Goal: Information Seeking & Learning: Learn about a topic

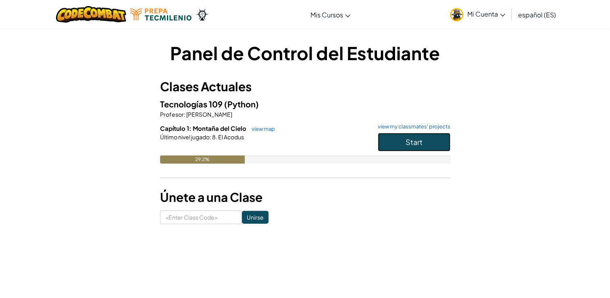
click at [417, 140] on span "Start" at bounding box center [414, 141] width 17 height 9
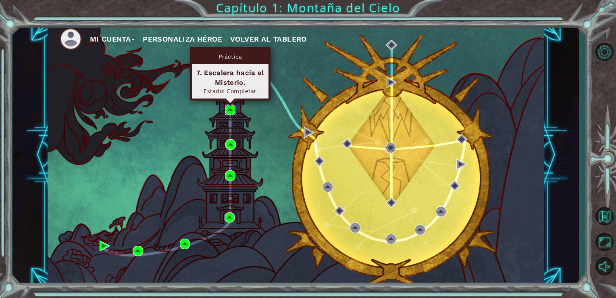
click at [232, 108] on img at bounding box center [230, 109] width 10 height 10
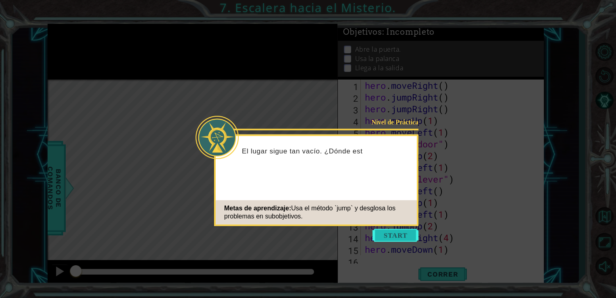
click at [400, 236] on button "Start" at bounding box center [396, 235] width 46 height 13
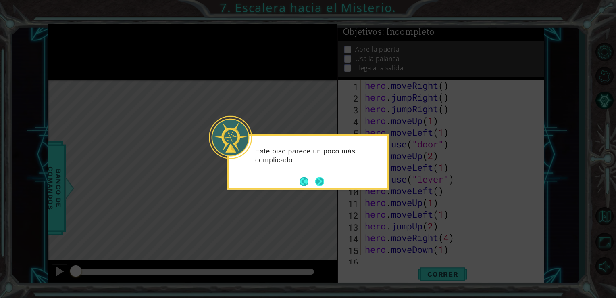
click at [321, 185] on button "Next" at bounding box center [319, 181] width 9 height 9
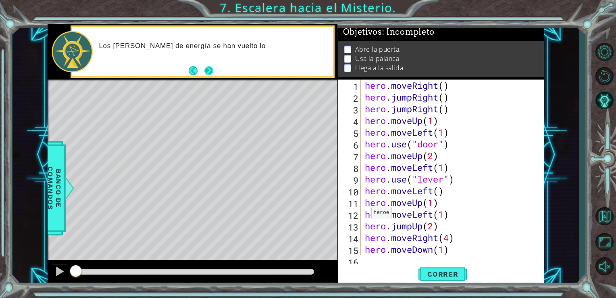
click at [209, 73] on button "Next" at bounding box center [208, 70] width 9 height 9
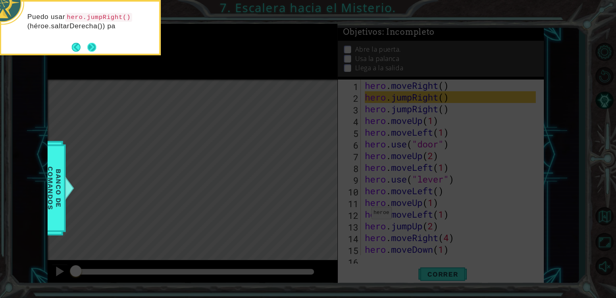
click at [94, 52] on button "Next" at bounding box center [91, 46] width 9 height 9
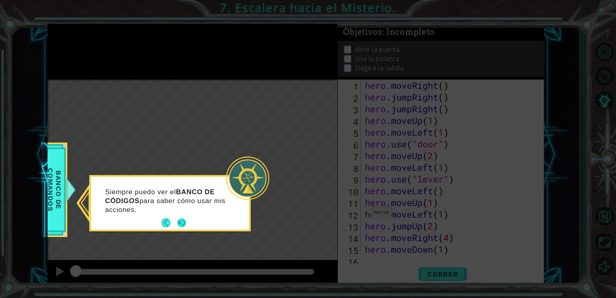
click at [183, 222] on button "Next" at bounding box center [181, 222] width 9 height 9
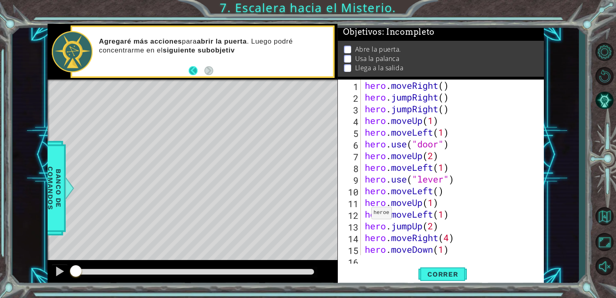
click at [196, 71] on button "Back" at bounding box center [197, 70] width 16 height 9
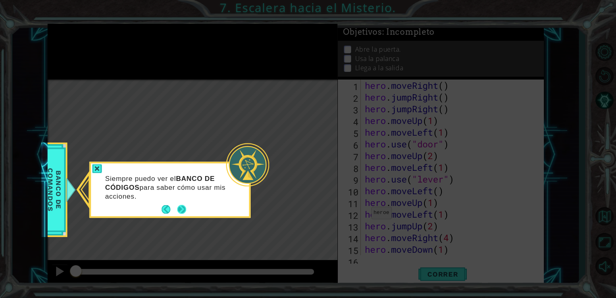
click at [183, 206] on button "Next" at bounding box center [181, 209] width 9 height 9
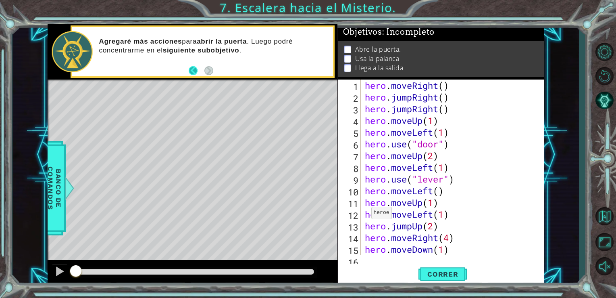
click at [191, 71] on button "Back" at bounding box center [197, 70] width 16 height 9
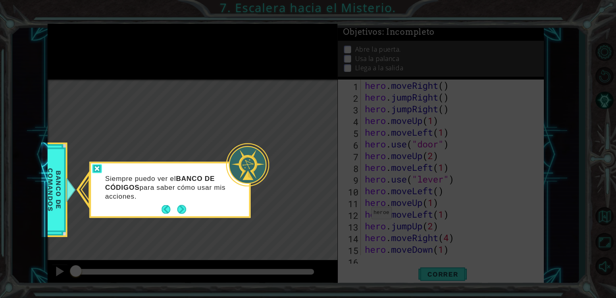
click at [97, 167] on div at bounding box center [97, 168] width 10 height 9
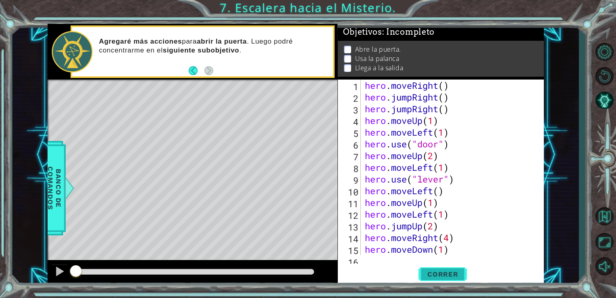
click at [458, 275] on span "Correr" at bounding box center [442, 274] width 47 height 8
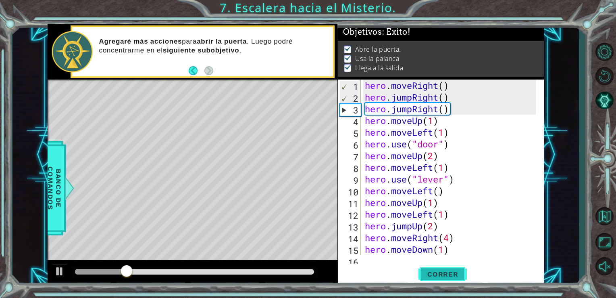
click at [458, 275] on span "Correr" at bounding box center [442, 274] width 47 height 8
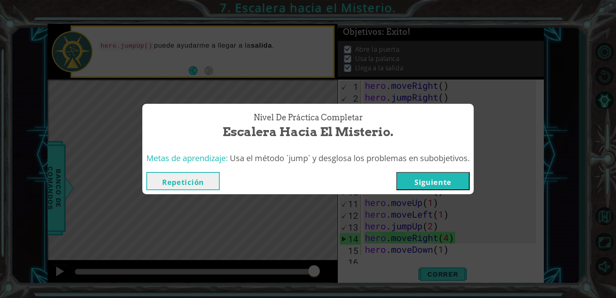
click at [427, 180] on button "Siguiente" at bounding box center [432, 181] width 73 height 18
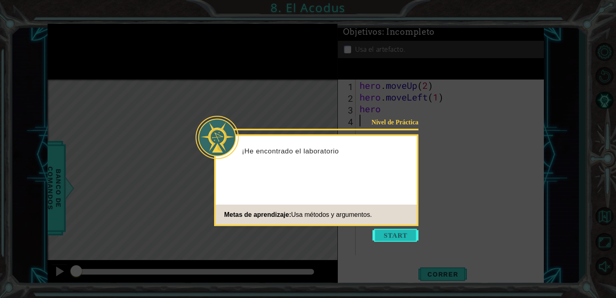
click at [394, 234] on button "Start" at bounding box center [396, 235] width 46 height 13
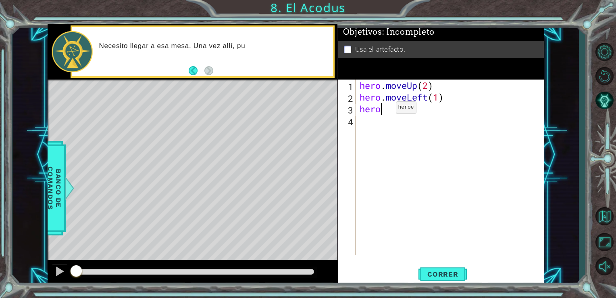
click at [384, 109] on div "hero . moveUp ( 2 ) hero . moveLeft ( 1 ) hero" at bounding box center [452, 178] width 188 height 199
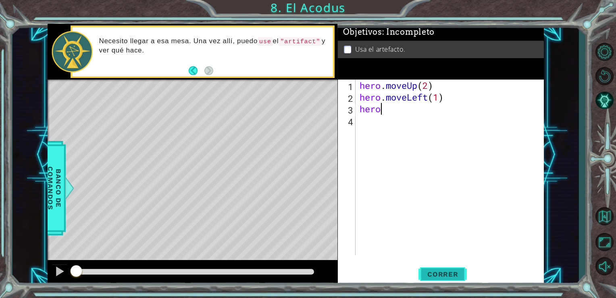
click at [442, 275] on span "Correr" at bounding box center [442, 274] width 47 height 8
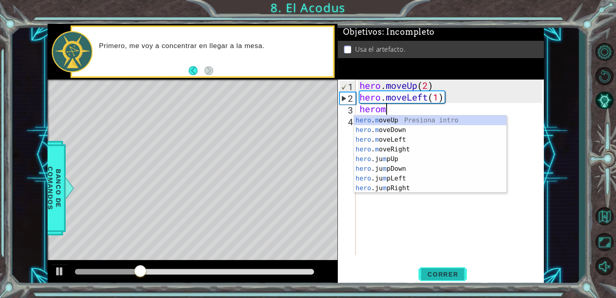
scroll to position [0, 0]
click at [405, 121] on div "hero . m oveUp Presiona intro hero . m oveDown Presiona intro hero . m oveLeft …" at bounding box center [430, 163] width 152 height 97
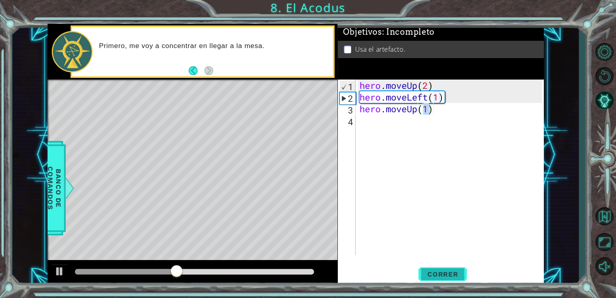
click at [450, 271] on span "Correr" at bounding box center [442, 274] width 47 height 8
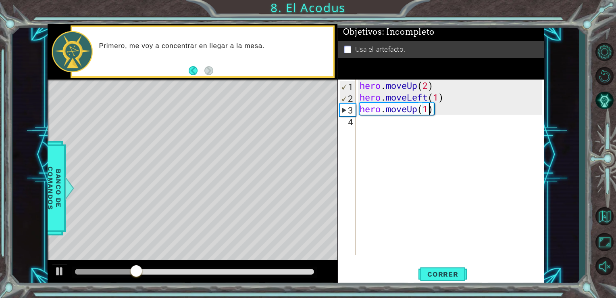
click at [435, 114] on div "hero . moveUp ( 2 ) hero . moveLeft ( 1 ) hero . moveUp ( 1 )" at bounding box center [452, 178] width 188 height 199
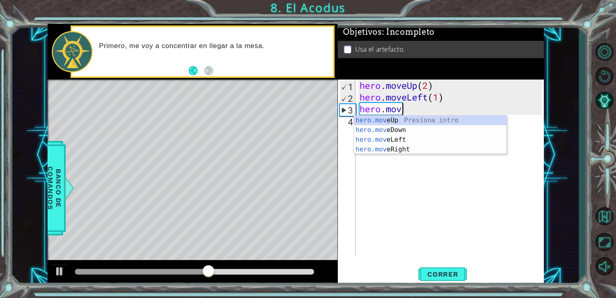
scroll to position [0, 2]
click at [389, 140] on div "hero.move Up Presiona intro hero.move Down Presiona intro hero.move Left Presio…" at bounding box center [430, 144] width 152 height 58
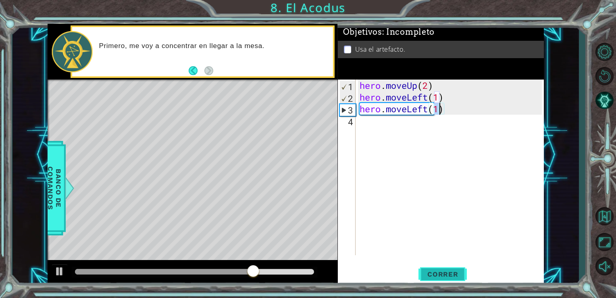
click at [451, 274] on span "Correr" at bounding box center [442, 274] width 47 height 8
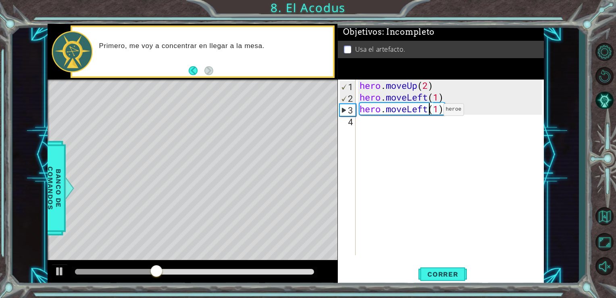
click at [431, 111] on div "hero . moveUp ( 2 ) hero . moveLeft ( 1 ) hero . moveLeft ( 1 )" at bounding box center [452, 178] width 188 height 199
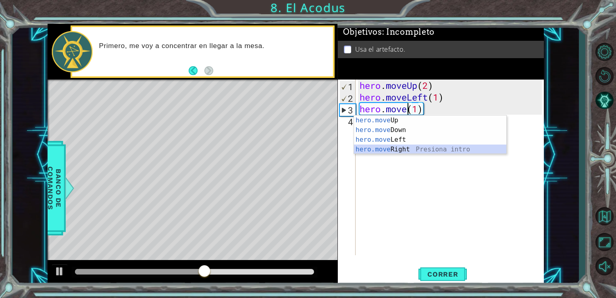
click at [408, 148] on div "hero.move Up Presiona intro hero.move Down Presiona intro hero.move Left Presio…" at bounding box center [430, 144] width 152 height 58
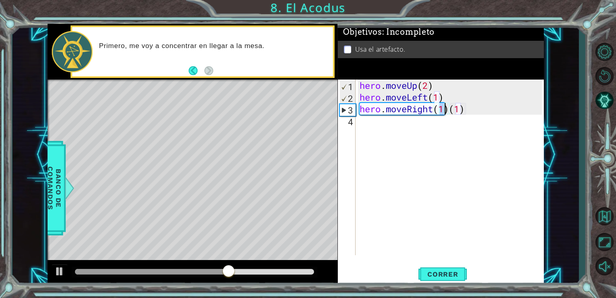
click at [468, 104] on div "hero . moveUp ( 2 ) hero . moveLeft ( 1 ) hero . moveRight ( 1 ) ( 1 )" at bounding box center [452, 178] width 188 height 199
click at [454, 273] on span "Correr" at bounding box center [442, 274] width 47 height 8
click at [429, 110] on div "hero . moveUp ( 2 ) hero . moveLeft ( 1 ) hero . moveRight ( 1 )" at bounding box center [452, 178] width 188 height 199
click at [434, 111] on div "hero . moveUp ( 2 ) hero . moveLeft ( 1 ) hero . moveRight ( 1 )" at bounding box center [452, 178] width 188 height 199
click at [436, 275] on span "Correr" at bounding box center [442, 274] width 47 height 8
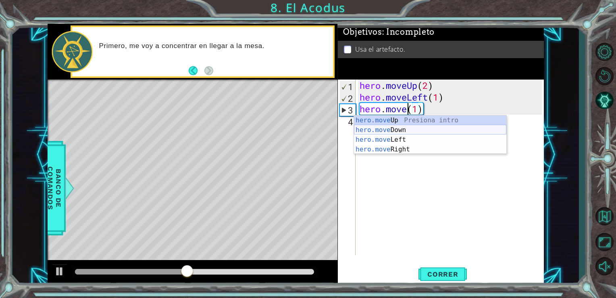
click at [400, 133] on div "hero.move Up Presiona intro hero.move Down Presiona intro hero.move Left Presio…" at bounding box center [430, 144] width 152 height 58
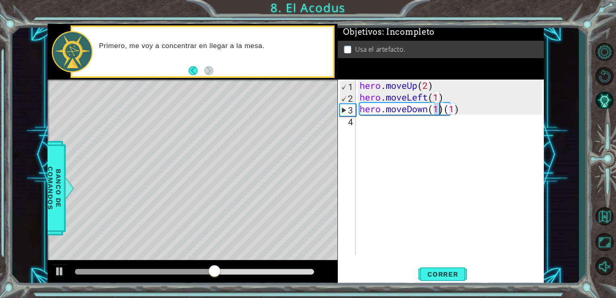
click at [461, 113] on div "hero . moveUp ( 2 ) hero . moveLeft ( 1 ) hero . moveDown ( 1 ) ( 1 )" at bounding box center [452, 178] width 188 height 199
click at [445, 265] on button "Correr" at bounding box center [443, 273] width 48 height 21
click at [441, 109] on div "hero . moveUp ( 2 ) hero . moveLeft ( 1 ) hero . moveDown ( 1 )" at bounding box center [452, 178] width 188 height 199
type textarea "hero.moveDown(2)"
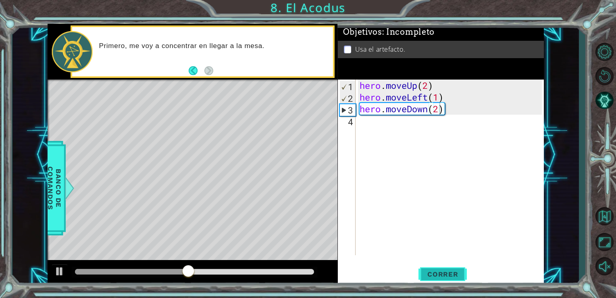
click at [435, 269] on button "Correr" at bounding box center [443, 273] width 48 height 21
click at [371, 123] on div "hero . moveUp ( 2 ) hero . moveLeft ( 1 ) hero . moveDown ( 2 )" at bounding box center [452, 178] width 188 height 199
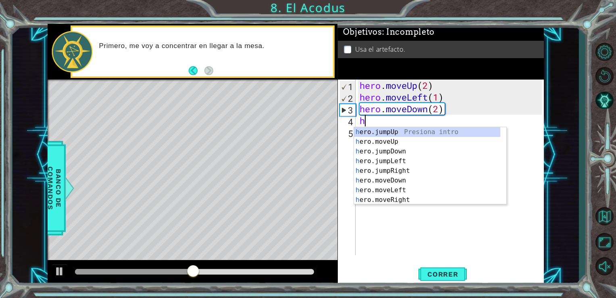
scroll to position [0, 0]
click at [371, 123] on div "hero . moveUp ( 2 ) hero . moveLeft ( 1 ) hero . moveDown ( 2 ) heo" at bounding box center [452, 178] width 188 height 199
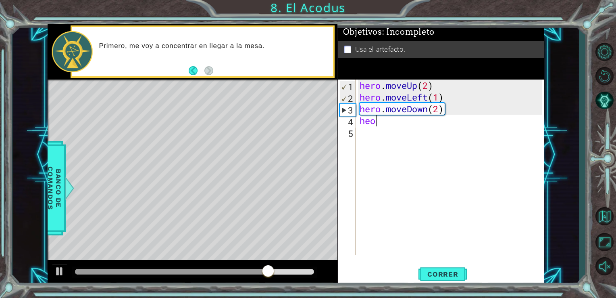
click at [382, 123] on div "hero . moveUp ( 2 ) hero . moveLeft ( 1 ) hero . moveDown ( 2 ) heo" at bounding box center [452, 178] width 188 height 199
type textarea "he"
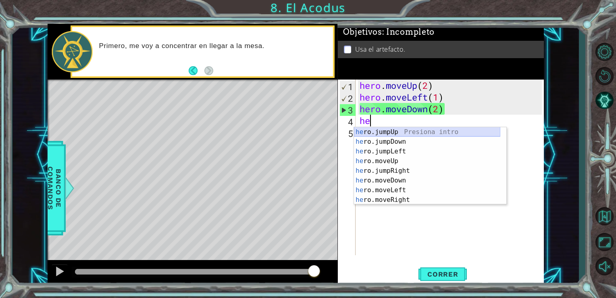
click at [397, 130] on div "he ro.jumpUp Presiona intro he ro.jumpDown Presiona intro he ro.jumpLeft Presio…" at bounding box center [427, 175] width 146 height 97
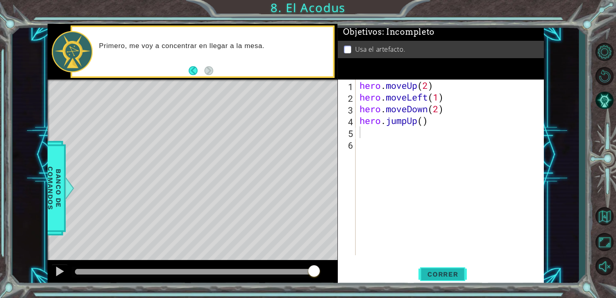
click at [442, 273] on span "Correr" at bounding box center [442, 274] width 47 height 8
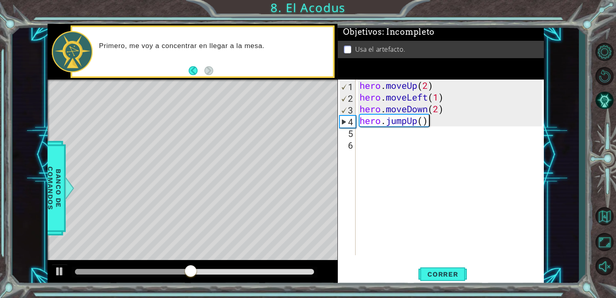
click at [429, 122] on div "hero . moveUp ( 2 ) hero . moveLeft ( 1 ) hero . moveDown ( 2 ) hero . jumpUp (…" at bounding box center [452, 178] width 188 height 199
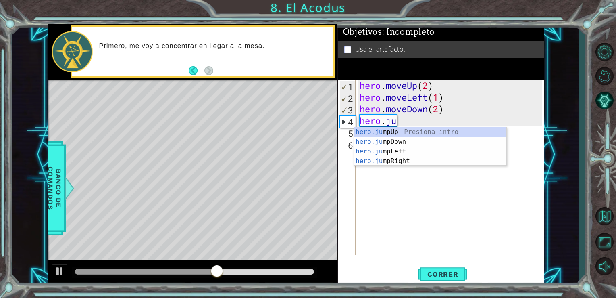
type textarea "hero.j"
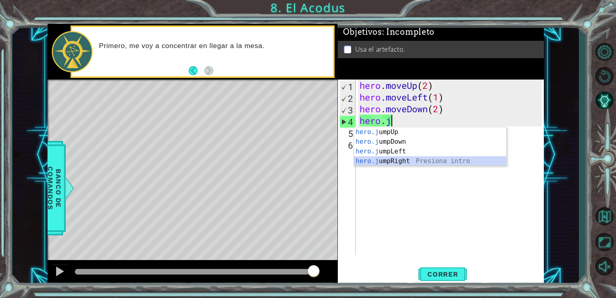
click at [401, 159] on div "hero.j umpUp Presiona intro hero.j umpDown Presiona intro hero.j umpLeft Presio…" at bounding box center [430, 156] width 152 height 58
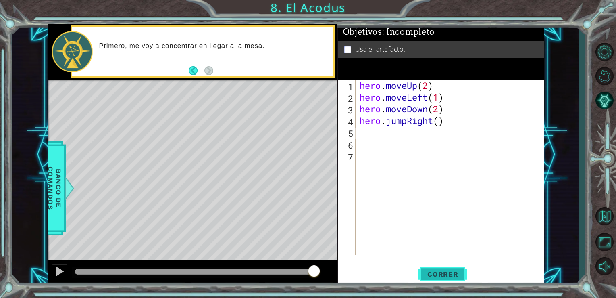
click at [447, 277] on span "Correr" at bounding box center [442, 274] width 47 height 8
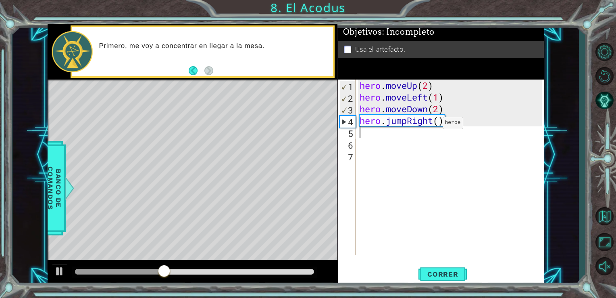
click at [431, 125] on div "hero . moveUp ( 2 ) hero . moveLeft ( 1 ) hero . moveDown ( 2 ) hero . jumpRigh…" at bounding box center [452, 178] width 188 height 199
click at [436, 121] on div "hero . moveUp ( 2 ) hero . moveLeft ( 1 ) hero . moveDown ( 2 ) hero . jumpRigh…" at bounding box center [452, 178] width 188 height 199
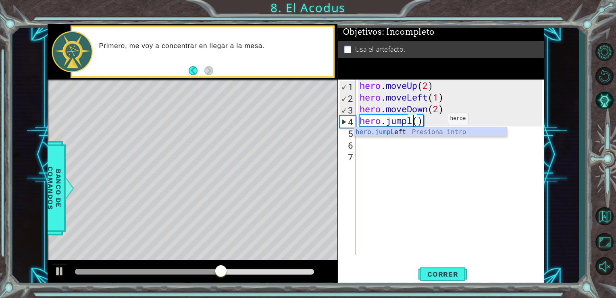
scroll to position [0, 2]
click at [371, 132] on div "hero.jumpLe ft Presiona intro" at bounding box center [430, 141] width 152 height 29
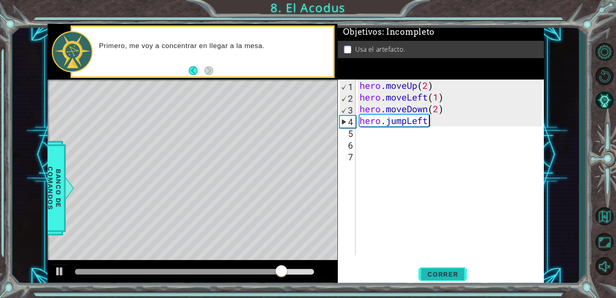
click at [429, 277] on span "Correr" at bounding box center [442, 274] width 47 height 8
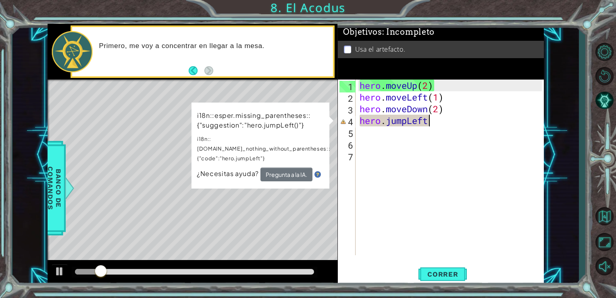
click at [428, 124] on div "hero . moveUp ( 2 ) hero . moveLeft ( 1 ) hero . moveDown ( 2 ) hero . jumpLeft" at bounding box center [452, 178] width 188 height 199
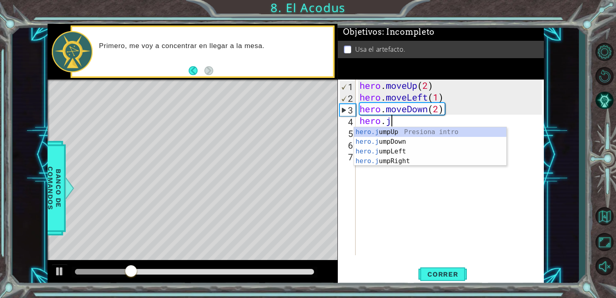
type textarea "hero."
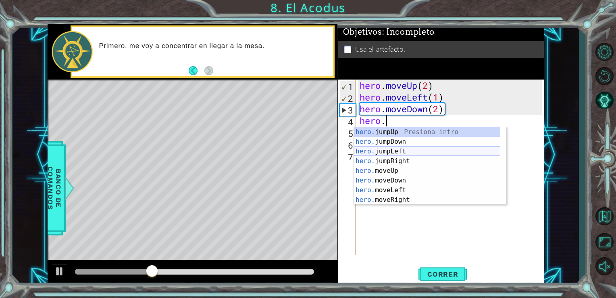
click at [410, 152] on div "hero. jumpUp Presiona intro hero. jumpDown Presiona intro hero. jumpLeft Presio…" at bounding box center [427, 175] width 146 height 97
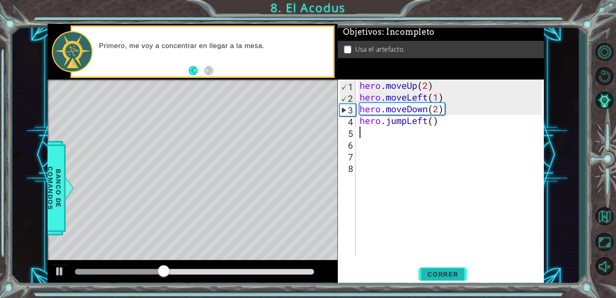
click at [450, 270] on span "Correr" at bounding box center [442, 274] width 47 height 8
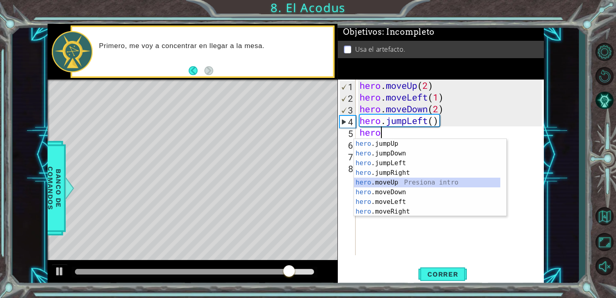
click at [408, 184] on div "hero .jumpUp Presiona intro hero .jumpDown Presiona intro hero .jumpLeft Presio…" at bounding box center [427, 187] width 146 height 97
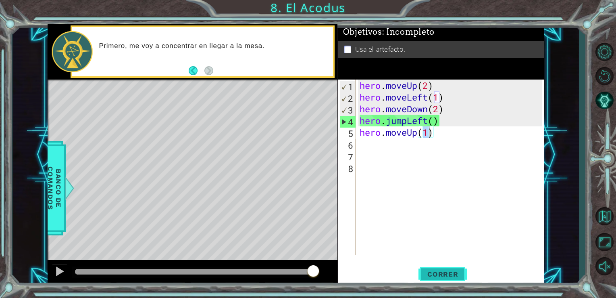
click at [444, 280] on button "Correr" at bounding box center [443, 273] width 48 height 21
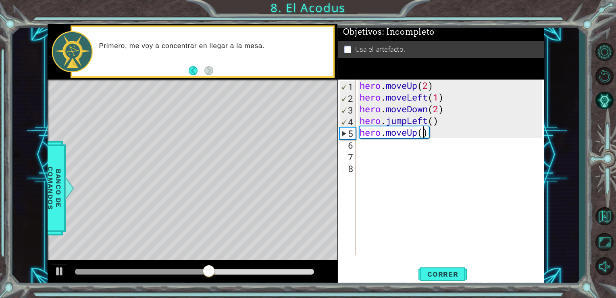
scroll to position [0, 3]
type textarea "hero.moveUp(2)"
click at [452, 269] on button "Correr" at bounding box center [443, 273] width 48 height 21
click at [380, 151] on div "hero . moveUp ( 2 ) hero . moveLeft ( 1 ) hero . moveDown ( 2 ) hero . jumpLeft…" at bounding box center [452, 178] width 188 height 199
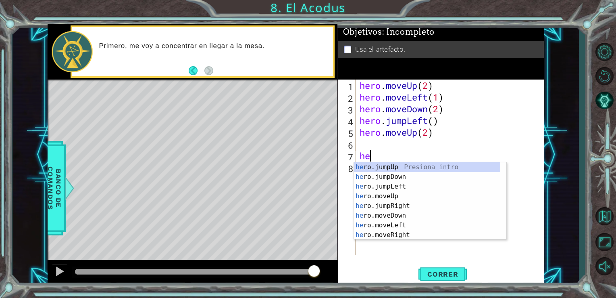
scroll to position [0, 0]
type textarea "h"
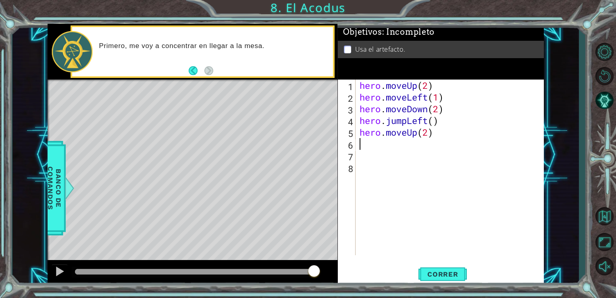
click at [359, 147] on div "hero . moveUp ( 2 ) hero . moveLeft ( 1 ) hero . moveDown ( 2 ) hero . jumpLeft…" at bounding box center [452, 178] width 188 height 199
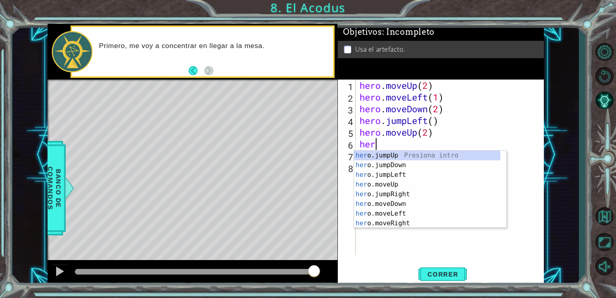
type textarea "hero"
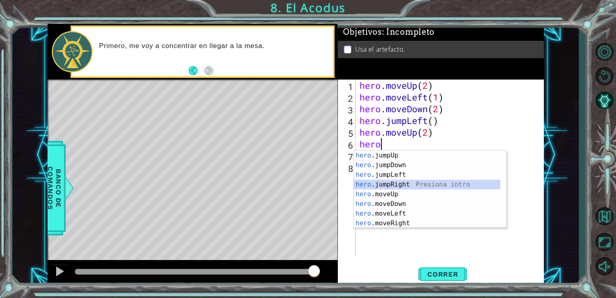
click at [386, 187] on div "hero .jumpUp Presiona intro hero .jumpDown Presiona intro hero .jumpLeft Presio…" at bounding box center [427, 198] width 146 height 97
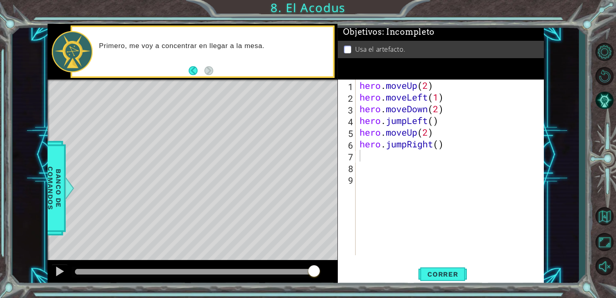
click at [446, 263] on div "1 2 3 4 5 6 7 8 9 hero . moveUp ( 2 ) hero . moveLeft ( 1 ) hero . moveDown ( 2…" at bounding box center [441, 182] width 206 height 206
click at [445, 270] on span "Correr" at bounding box center [442, 274] width 47 height 8
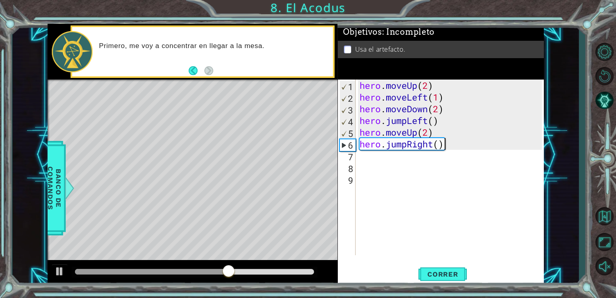
click at [454, 142] on div "hero . moveUp ( 2 ) hero . moveLeft ( 1 ) hero . moveDown ( 2 ) hero . jumpLeft…" at bounding box center [452, 178] width 188 height 199
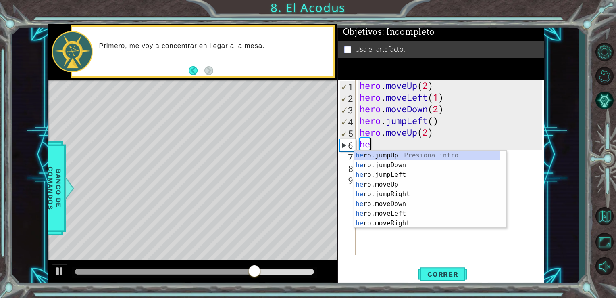
type textarea "h"
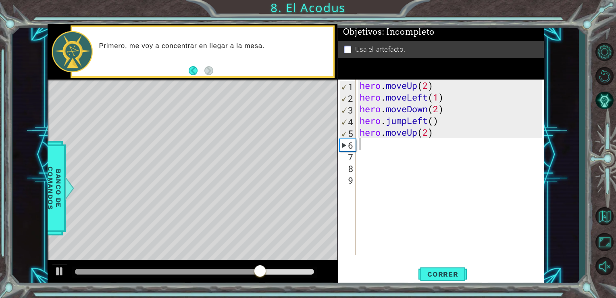
type textarea "hero.moveUp(2)"
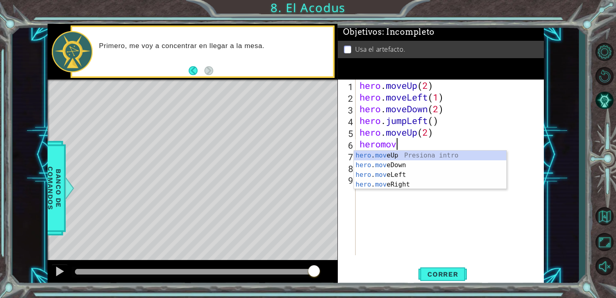
scroll to position [0, 1]
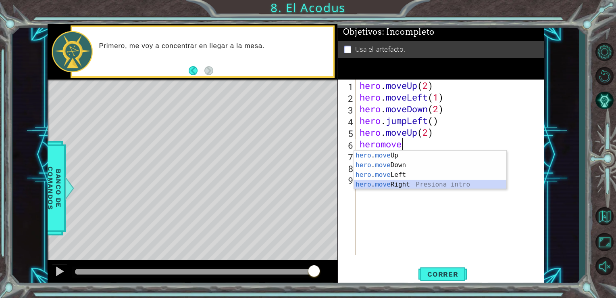
click at [391, 183] on div "hero . move Up Presiona intro hero . move Down Presiona intro hero . move Left …" at bounding box center [430, 179] width 152 height 58
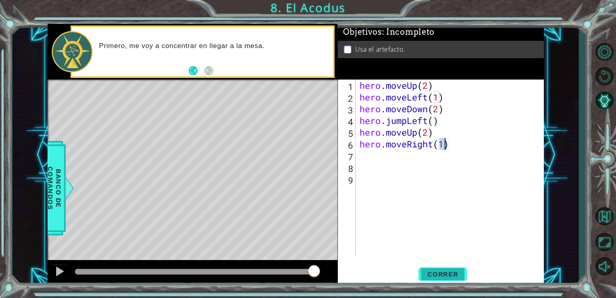
type textarea "hero.moveRight(1)"
click at [444, 272] on span "Correr" at bounding box center [442, 274] width 47 height 8
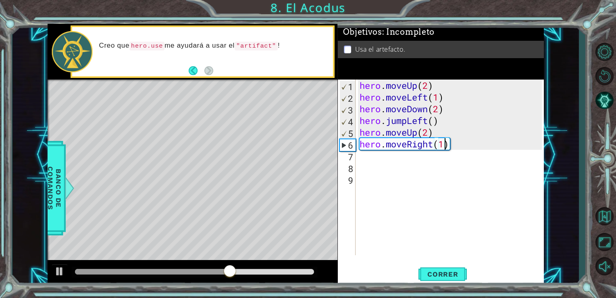
click at [468, 148] on div "hero . moveUp ( 2 ) hero . moveLeft ( 1 ) hero . moveDown ( 2 ) hero . jumpLeft…" at bounding box center [452, 178] width 188 height 199
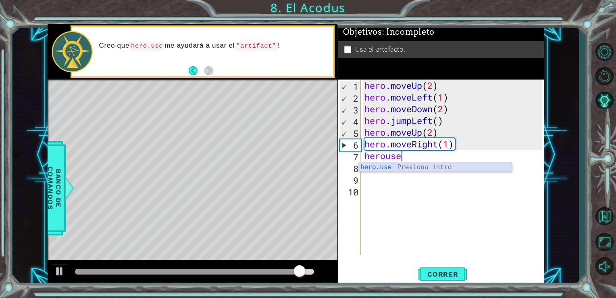
click at [383, 167] on div "hero . use Presiona intro" at bounding box center [435, 176] width 152 height 29
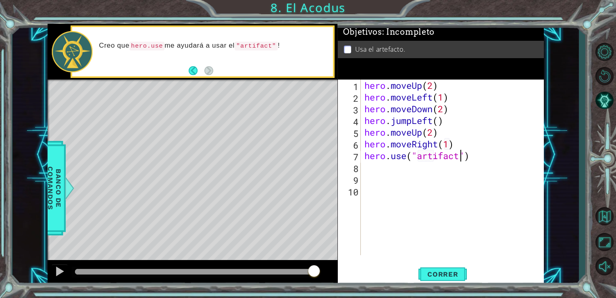
scroll to position [0, 4]
type textarea "hero.use("artifact")"
click at [446, 273] on span "Correr" at bounding box center [442, 274] width 47 height 8
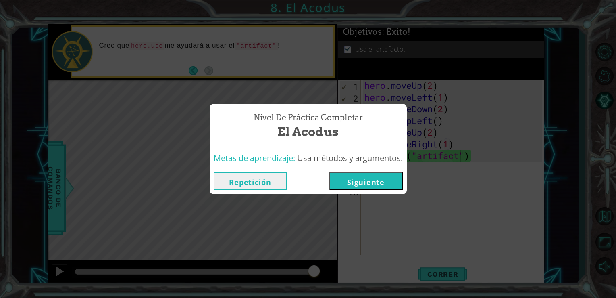
click at [380, 180] on button "Siguiente" at bounding box center [366, 181] width 73 height 18
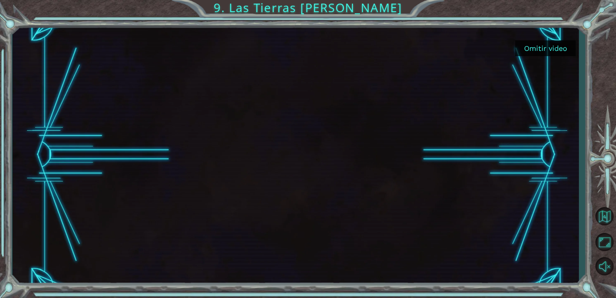
click at [528, 50] on button "Omitir video" at bounding box center [545, 48] width 60 height 16
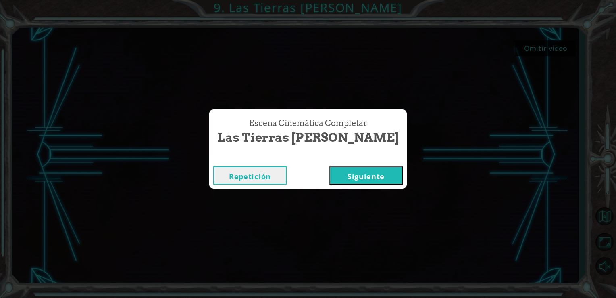
click at [335, 175] on button "Siguiente" at bounding box center [366, 175] width 73 height 18
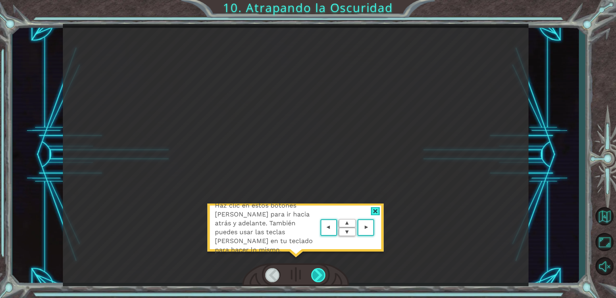
click at [320, 276] on div at bounding box center [318, 275] width 15 height 14
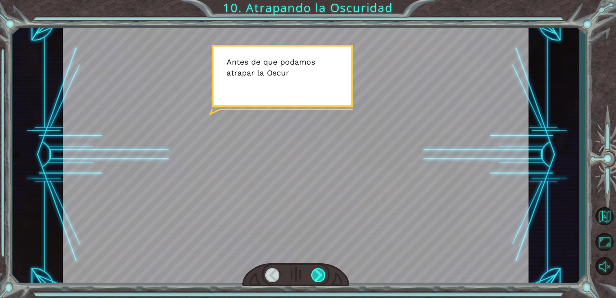
click at [320, 276] on div at bounding box center [318, 275] width 15 height 14
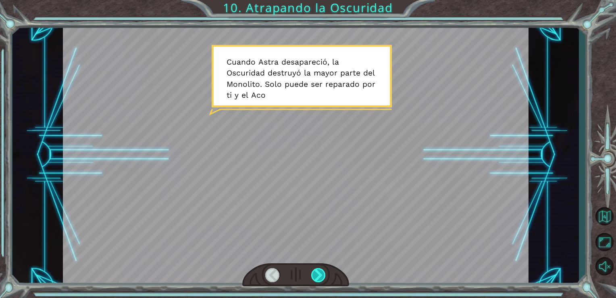
click at [320, 276] on div at bounding box center [318, 275] width 15 height 14
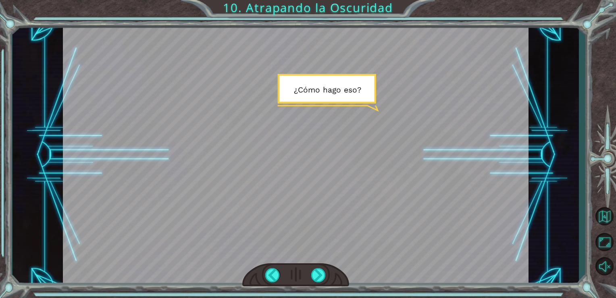
drag, startPoint x: 320, startPoint y: 276, endPoint x: 260, endPoint y: 228, distance: 77.2
click at [260, 228] on div at bounding box center [296, 155] width 466 height 262
click at [321, 273] on div at bounding box center [318, 275] width 15 height 14
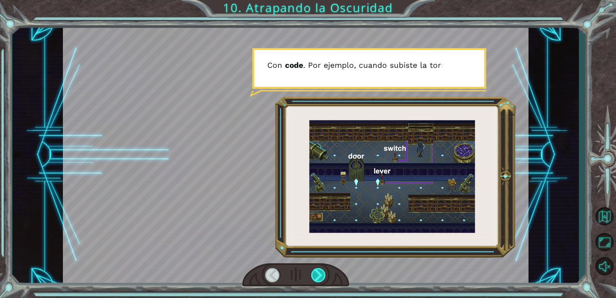
click at [321, 273] on div at bounding box center [318, 275] width 15 height 14
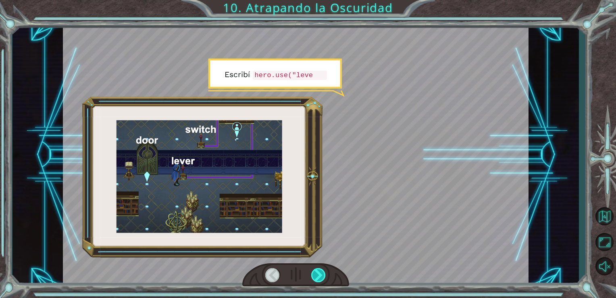
click at [318, 275] on div at bounding box center [318, 275] width 15 height 14
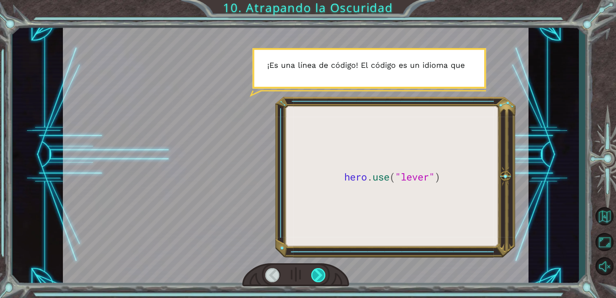
click at [317, 282] on div at bounding box center [318, 275] width 15 height 14
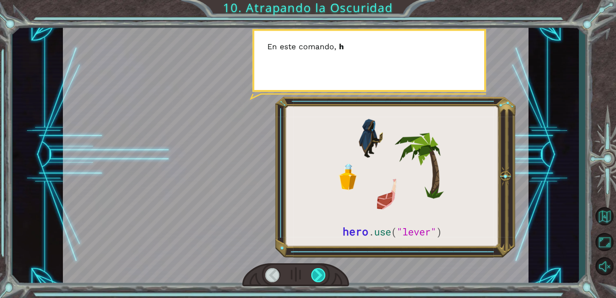
click at [317, 282] on div at bounding box center [318, 275] width 15 height 14
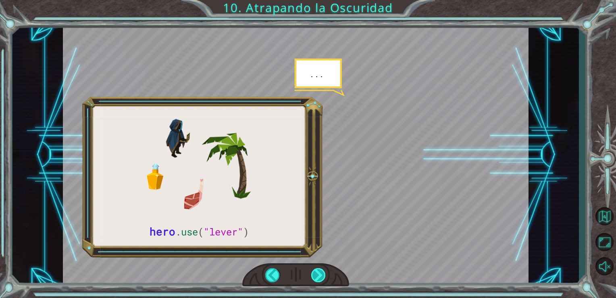
click at [317, 282] on div at bounding box center [318, 275] width 15 height 14
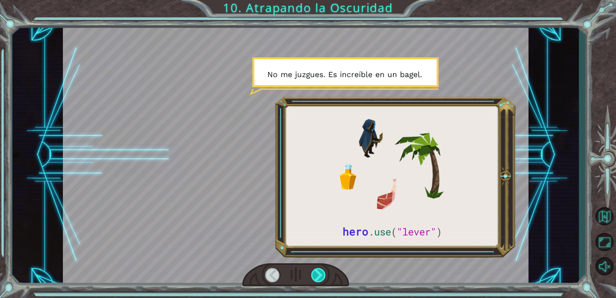
click at [319, 272] on div at bounding box center [318, 275] width 15 height 14
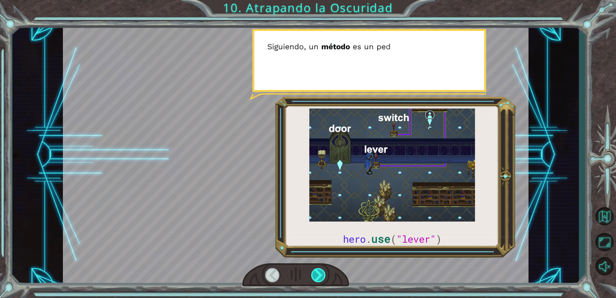
click at [319, 273] on div at bounding box center [318, 275] width 15 height 14
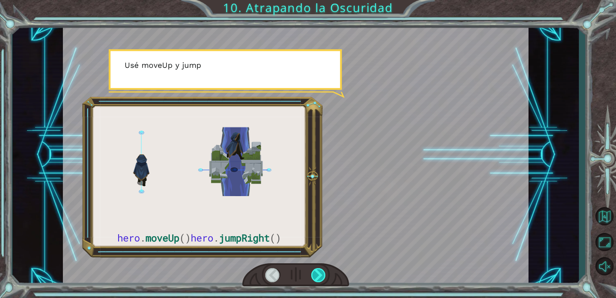
click at [319, 273] on div at bounding box center [318, 275] width 15 height 14
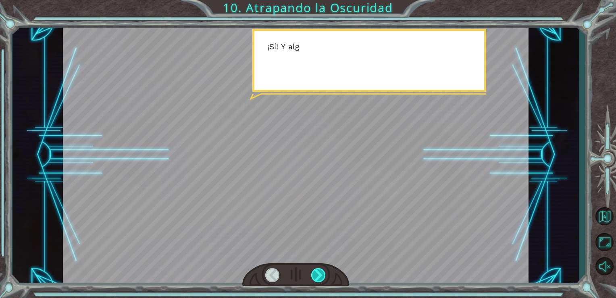
click at [319, 273] on div at bounding box center [318, 275] width 15 height 14
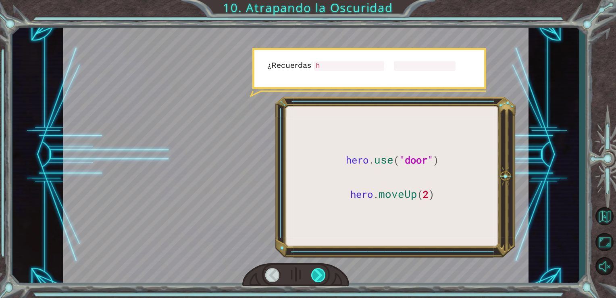
click at [319, 273] on div at bounding box center [318, 275] width 15 height 14
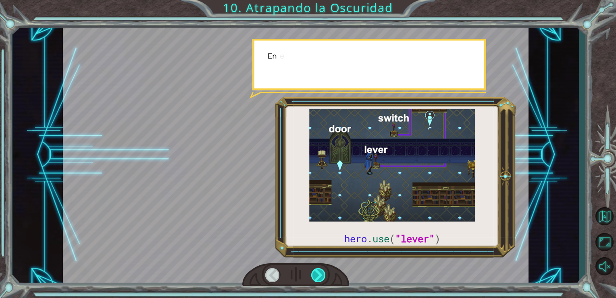
click at [319, 273] on div at bounding box center [318, 275] width 15 height 14
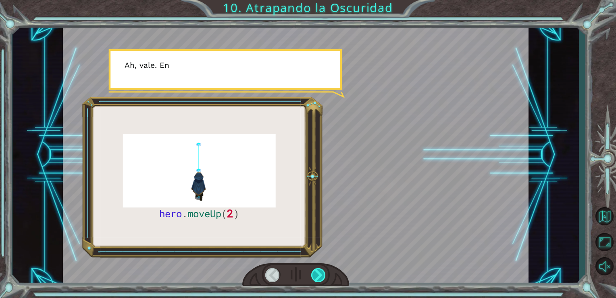
click at [319, 273] on div at bounding box center [318, 275] width 15 height 14
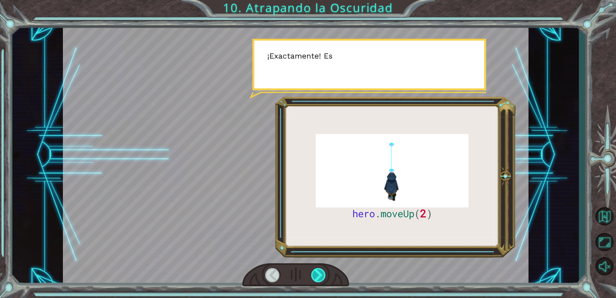
click at [319, 273] on div at bounding box center [318, 275] width 15 height 14
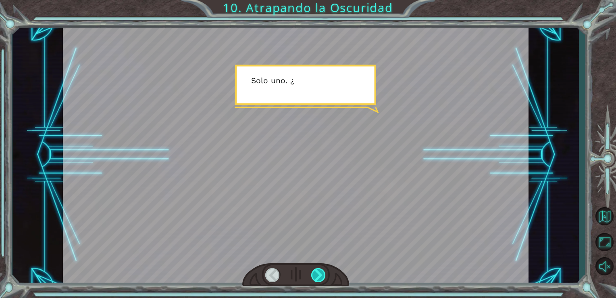
click at [319, 273] on div at bounding box center [318, 275] width 15 height 14
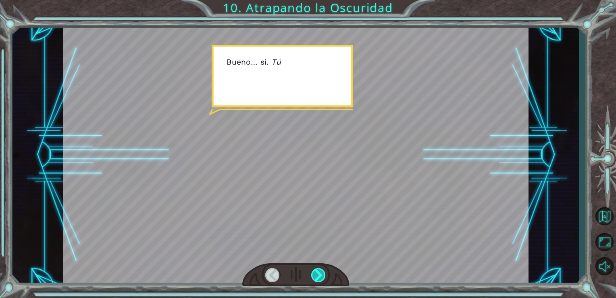
click at [319, 273] on div at bounding box center [318, 275] width 15 height 14
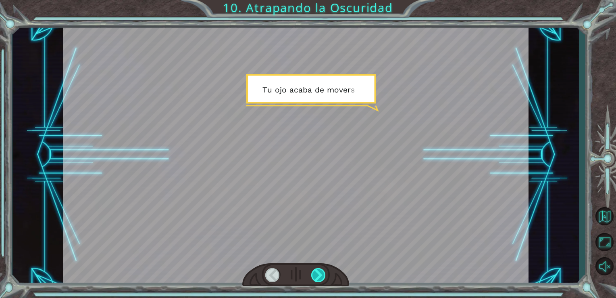
click at [319, 273] on div at bounding box center [318, 275] width 15 height 14
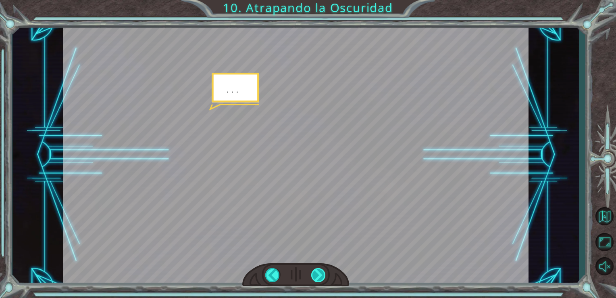
click at [319, 273] on div at bounding box center [318, 275] width 15 height 14
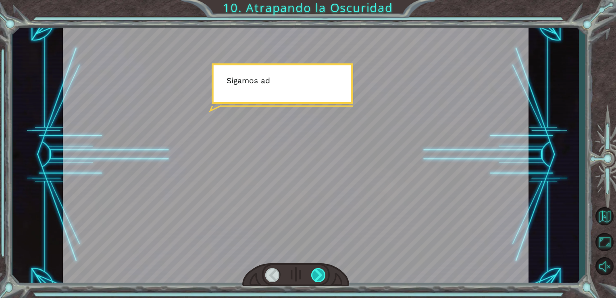
click at [319, 273] on div at bounding box center [318, 275] width 15 height 14
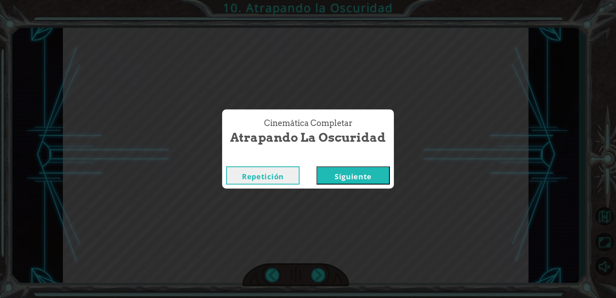
click at [347, 177] on button "Siguiente" at bounding box center [353, 175] width 73 height 18
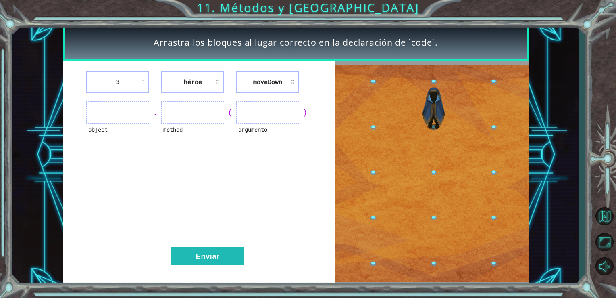
click at [127, 116] on ul at bounding box center [117, 112] width 63 height 22
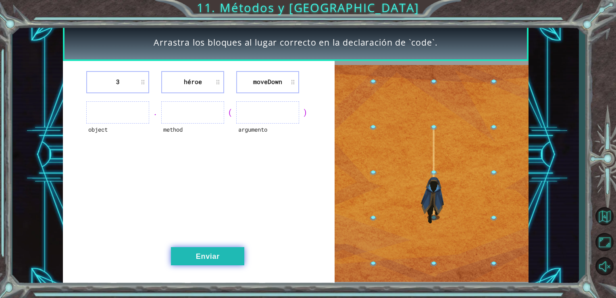
click at [225, 250] on button "Enviar" at bounding box center [207, 256] width 73 height 18
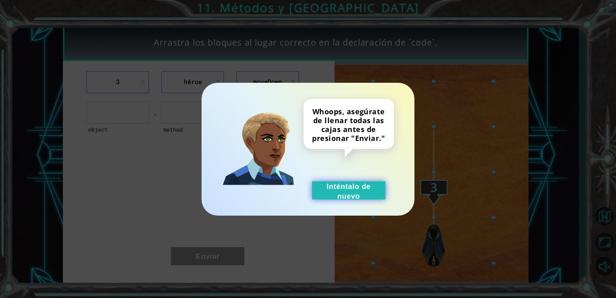
click at [342, 195] on button "Inténtalo de nuevo" at bounding box center [348, 190] width 73 height 18
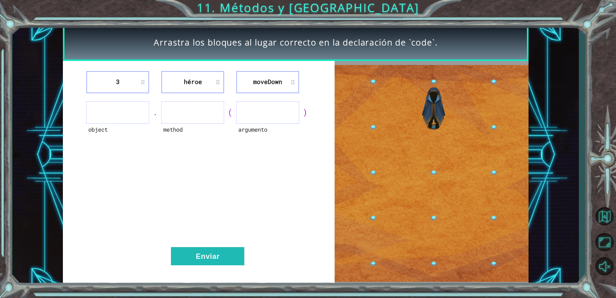
click at [205, 112] on ul at bounding box center [192, 112] width 63 height 22
click at [205, 80] on li "héroe" at bounding box center [192, 82] width 63 height 22
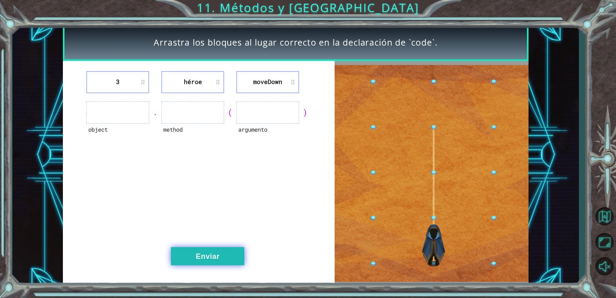
click at [201, 254] on button "Enviar" at bounding box center [207, 256] width 73 height 18
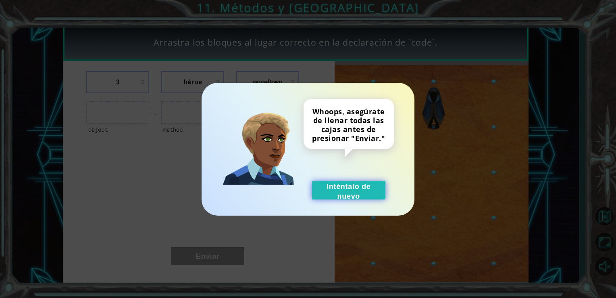
click at [360, 197] on button "Inténtalo de nuevo" at bounding box center [348, 190] width 73 height 18
